Goal: Task Accomplishment & Management: Complete application form

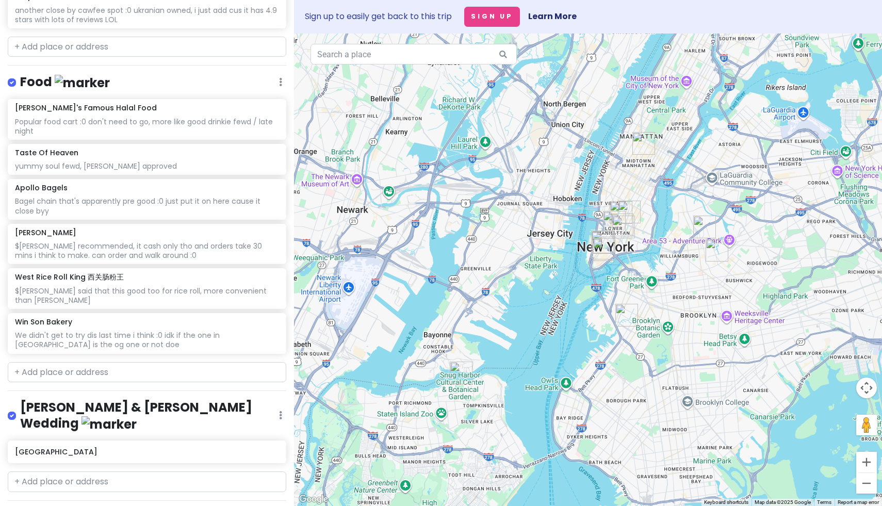
scroll to position [476, 0]
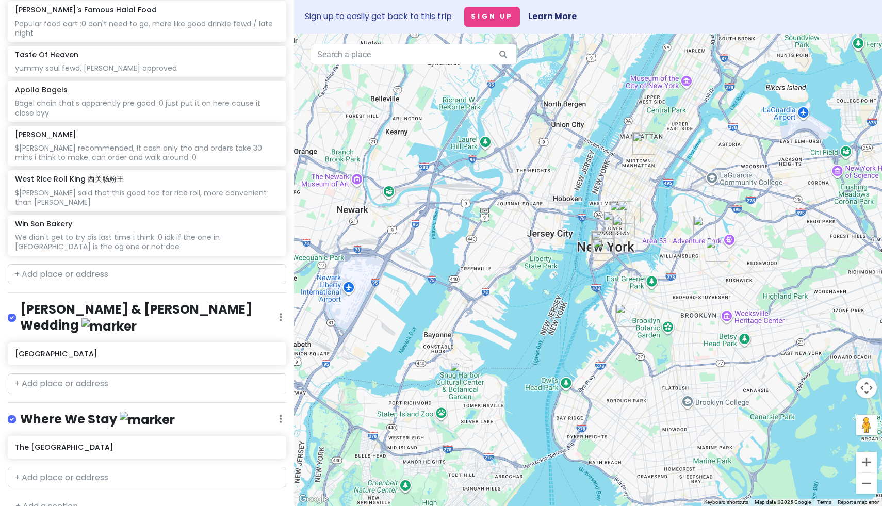
click at [62, 500] on link "+ Add a section" at bounding box center [46, 506] width 62 height 12
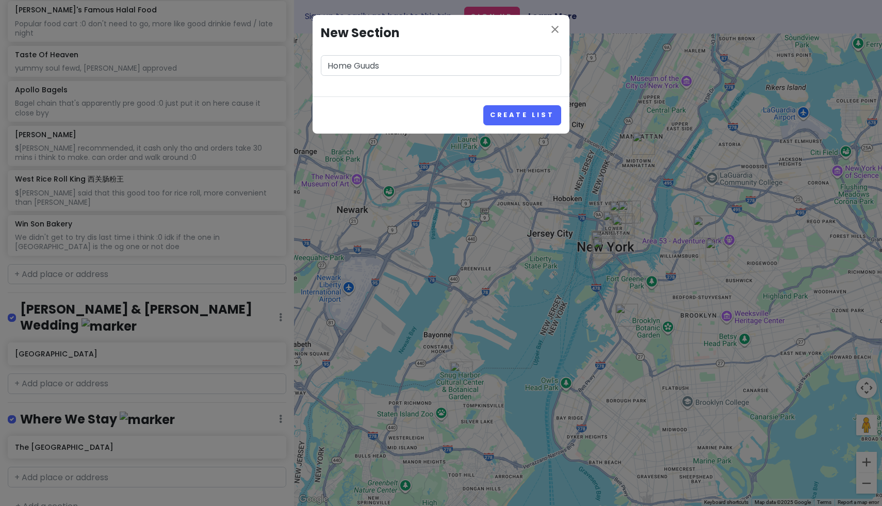
type input "Home Guuds"
click at [483, 105] on button "Create List" at bounding box center [522, 115] width 78 height 20
click at [516, 119] on button "Create List" at bounding box center [522, 115] width 78 height 20
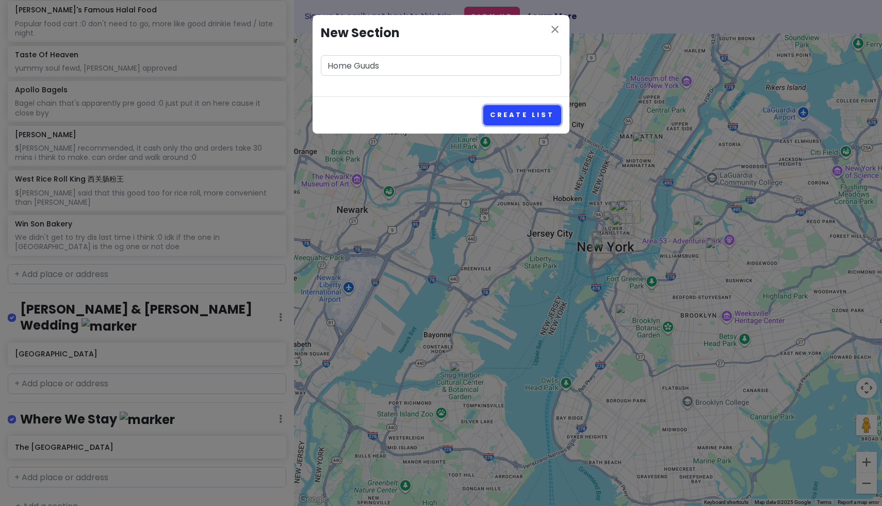
click at [516, 119] on button "Create List" at bounding box center [522, 115] width 78 height 20
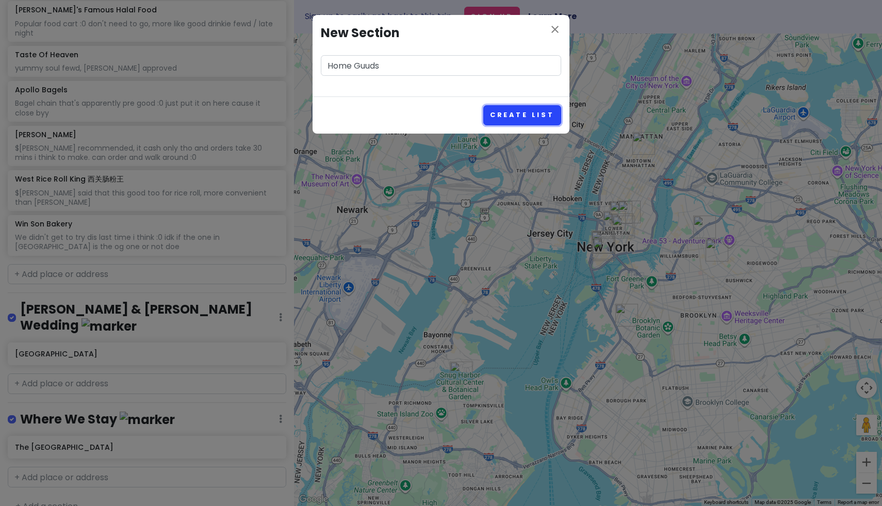
click at [516, 119] on button "Create List" at bounding box center [522, 115] width 78 height 20
click at [550, 27] on icon "close" at bounding box center [555, 29] width 12 height 12
